Goal: Information Seeking & Learning: Learn about a topic

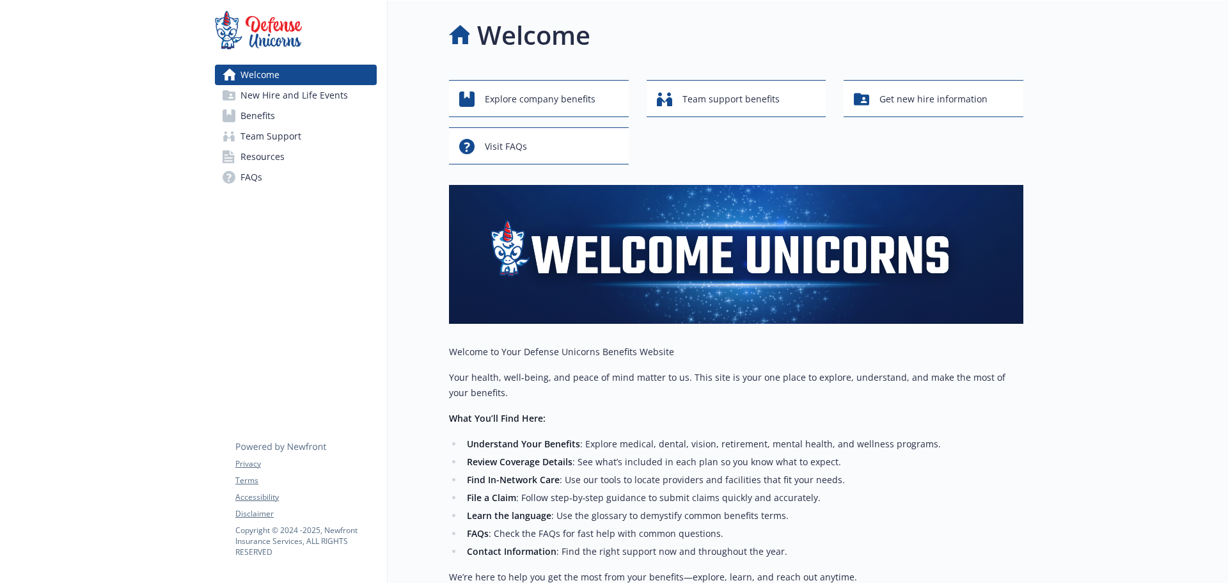
click at [185, 255] on div at bounding box center [102, 424] width 205 height 846
click at [306, 110] on link "Benefits" at bounding box center [296, 116] width 162 height 20
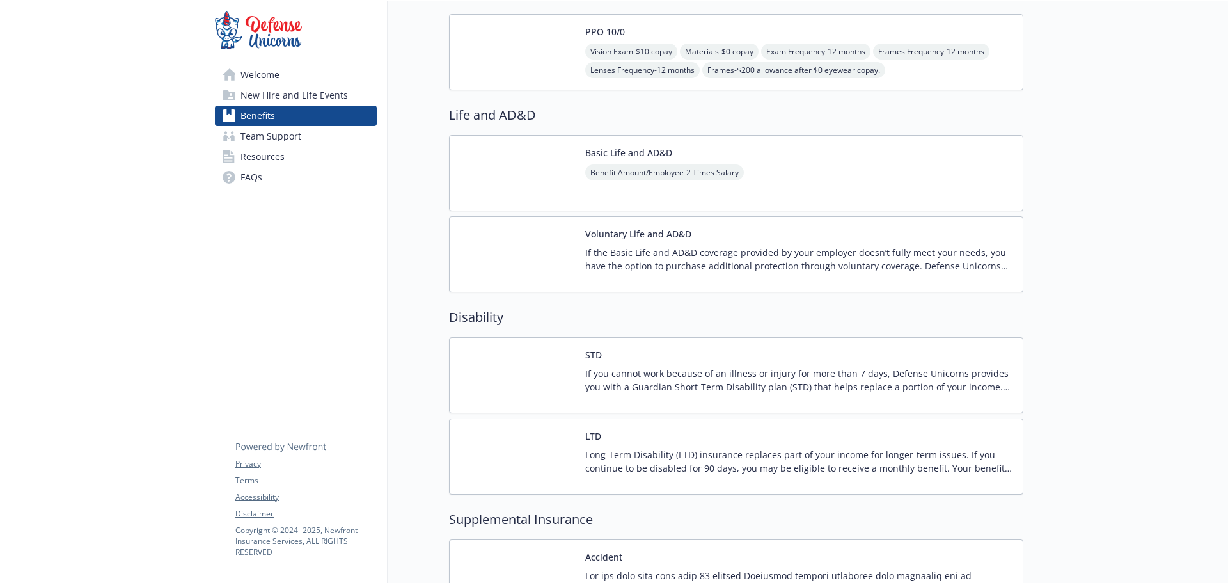
scroll to position [384, 0]
